Goal: Information Seeking & Learning: Learn about a topic

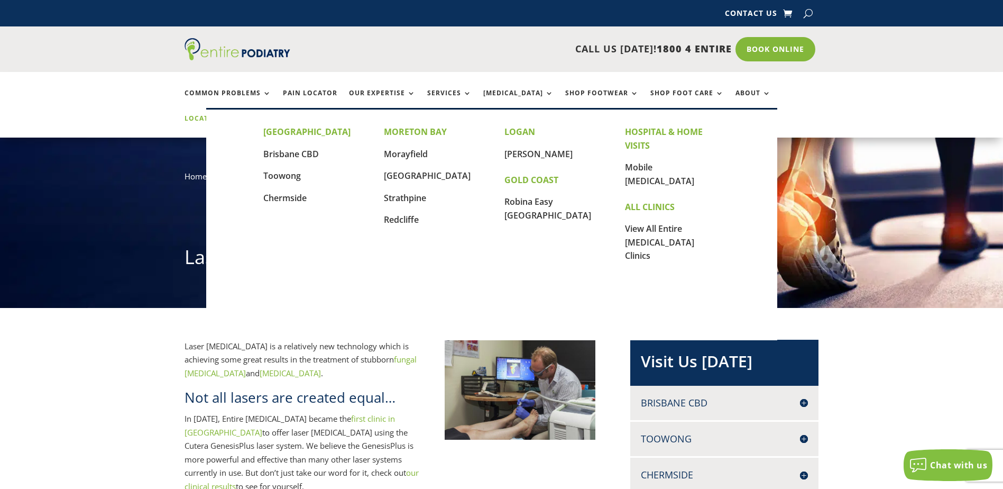
click at [237, 115] on link "Locations" at bounding box center [211, 126] width 53 height 23
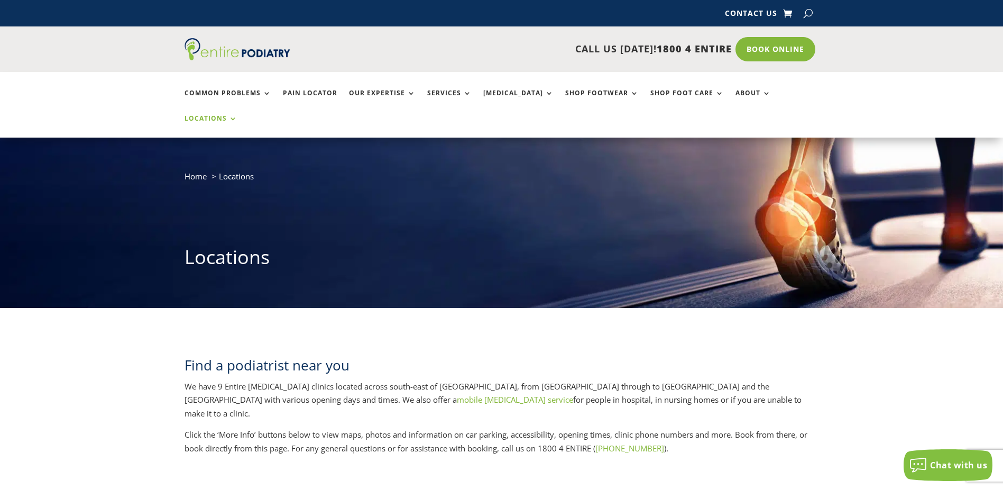
click at [141, 363] on div "Find a podiatrist near you We have 9 Entire Podiatry clinics located across sou…" at bounding box center [501, 405] width 1003 height 195
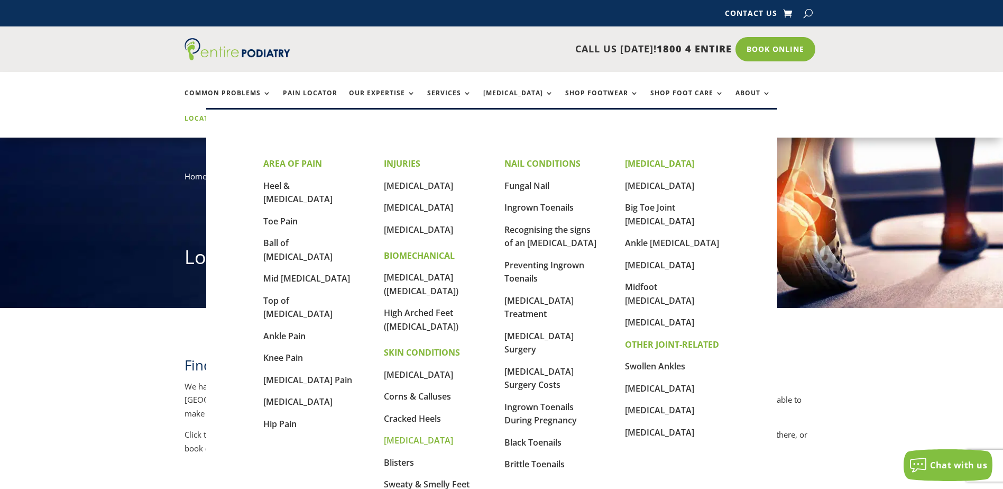
click at [398, 434] on link "[MEDICAL_DATA]" at bounding box center [418, 440] width 69 height 12
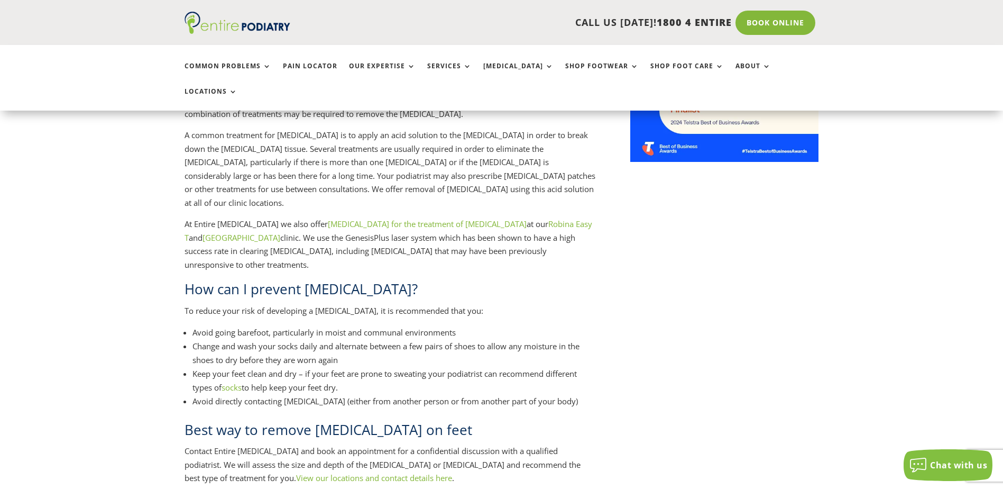
scroll to position [1058, 0]
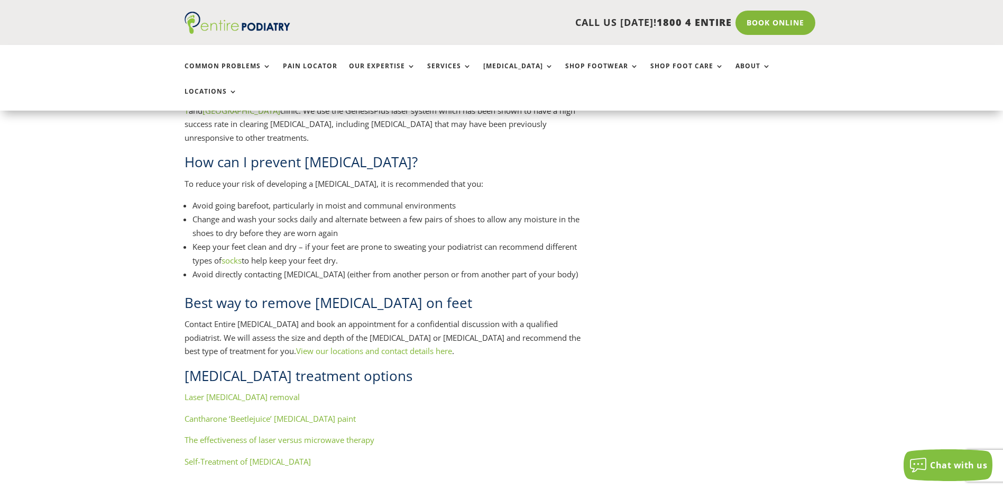
click at [237, 391] on link "Laser wart removal" at bounding box center [242, 396] width 115 height 11
